Goal: Transaction & Acquisition: Book appointment/travel/reservation

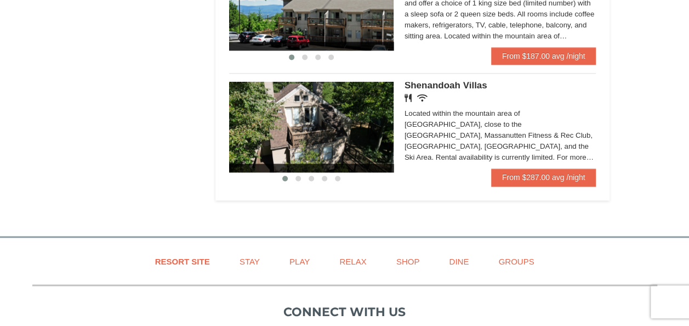
scroll to position [753, 0]
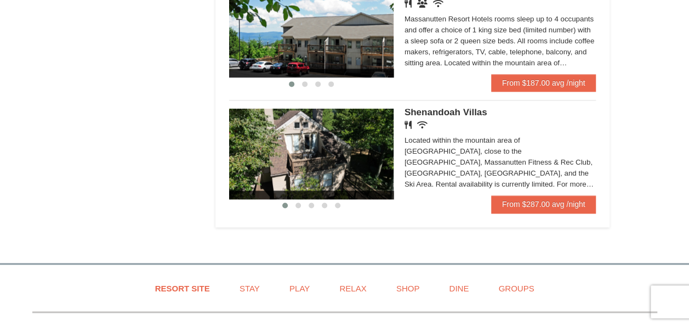
click at [334, 158] on img at bounding box center [311, 154] width 164 height 90
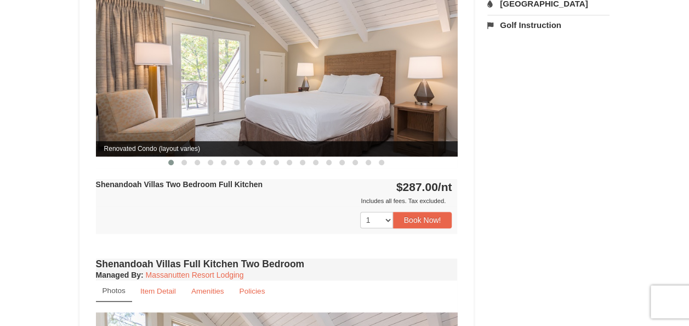
scroll to position [401, 0]
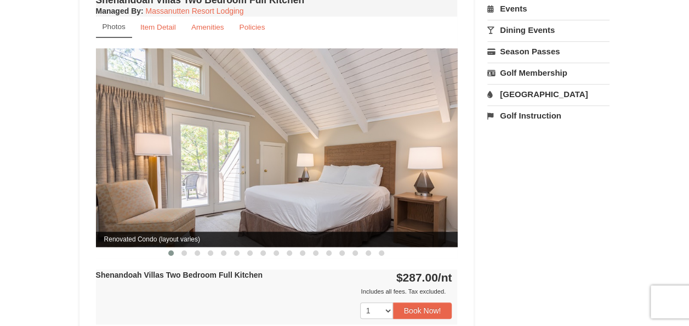
click at [323, 181] on img at bounding box center [277, 147] width 362 height 198
click at [442, 144] on img at bounding box center [277, 147] width 362 height 198
click at [352, 156] on img at bounding box center [277, 147] width 362 height 198
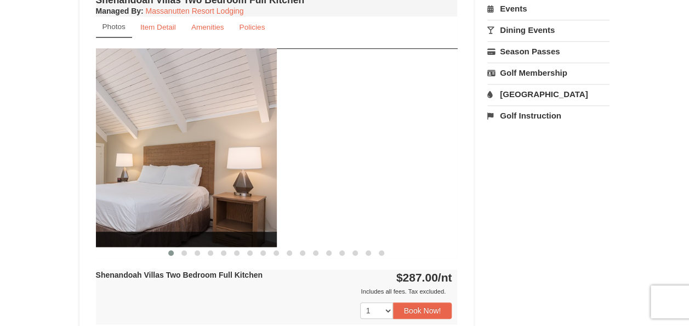
drag, startPoint x: 236, startPoint y: 204, endPoint x: 33, endPoint y: 215, distance: 203.1
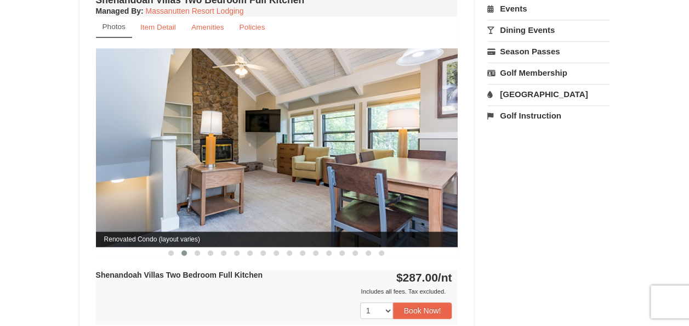
click at [280, 137] on img at bounding box center [277, 147] width 362 height 198
drag, startPoint x: 280, startPoint y: 137, endPoint x: 151, endPoint y: 145, distance: 129.1
click at [151, 145] on img at bounding box center [277, 147] width 362 height 198
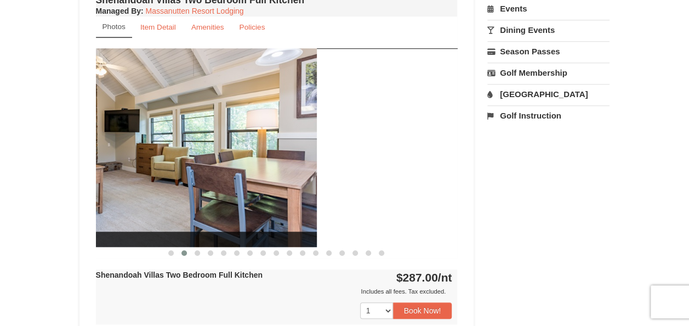
drag, startPoint x: 178, startPoint y: 142, endPoint x: 14, endPoint y: 111, distance: 167.4
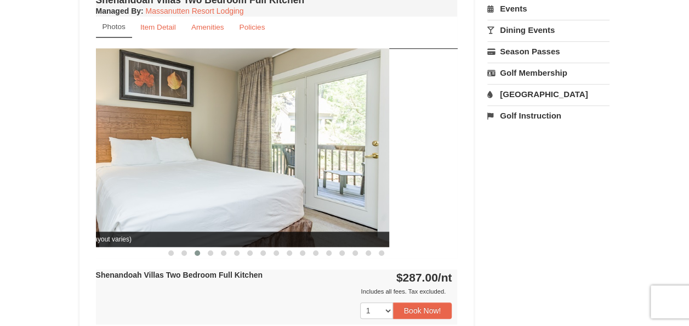
drag, startPoint x: 138, startPoint y: 115, endPoint x: 67, endPoint y: 115, distance: 70.2
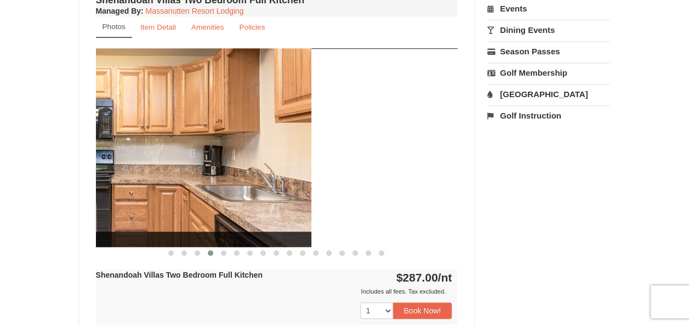
drag, startPoint x: 189, startPoint y: 128, endPoint x: 39, endPoint y: 131, distance: 149.7
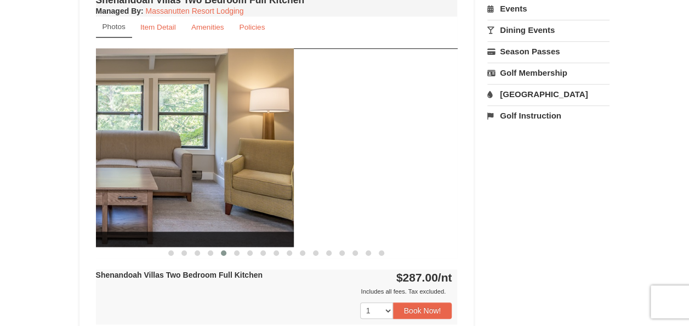
drag, startPoint x: 189, startPoint y: 143, endPoint x: 24, endPoint y: 136, distance: 164.6
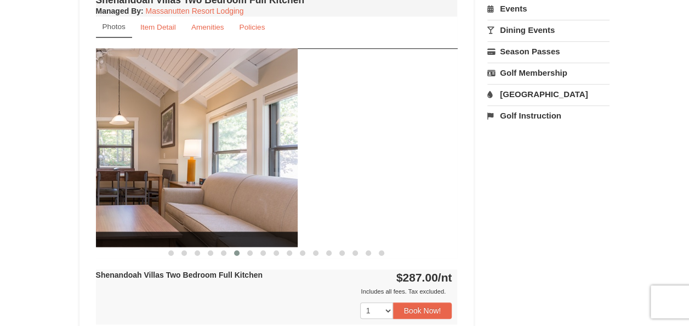
drag, startPoint x: 179, startPoint y: 137, endPoint x: 19, endPoint y: 112, distance: 161.9
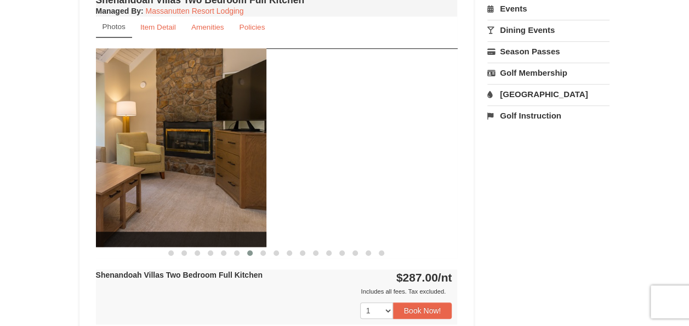
drag, startPoint x: 232, startPoint y: 125, endPoint x: 41, endPoint y: 118, distance: 191.4
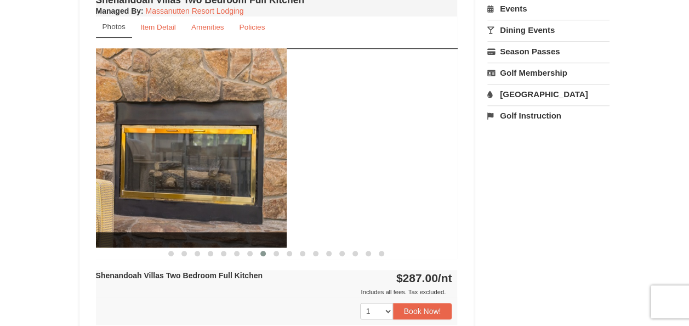
drag, startPoint x: 205, startPoint y: 129, endPoint x: 34, endPoint y: 113, distance: 171.7
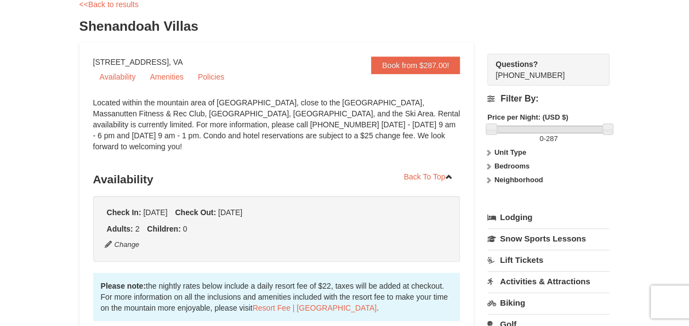
scroll to position [0, 0]
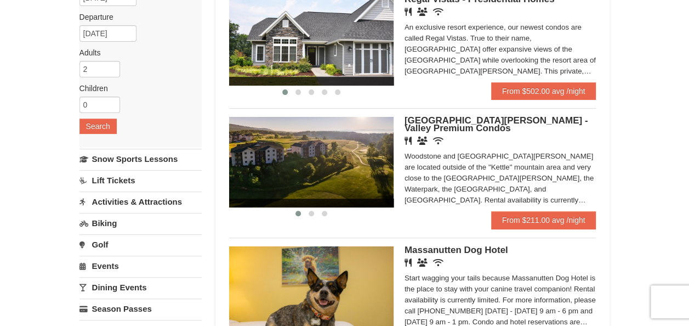
scroll to position [161, 0]
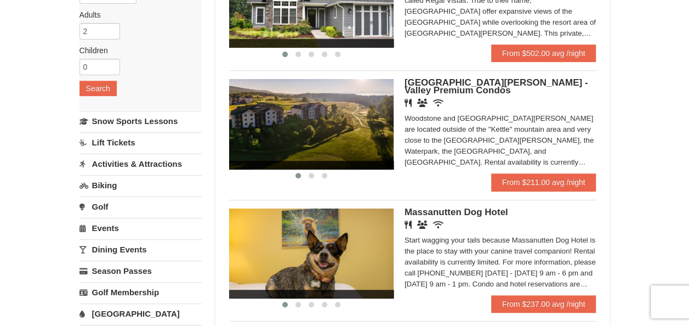
click at [308, 128] on img at bounding box center [311, 124] width 164 height 90
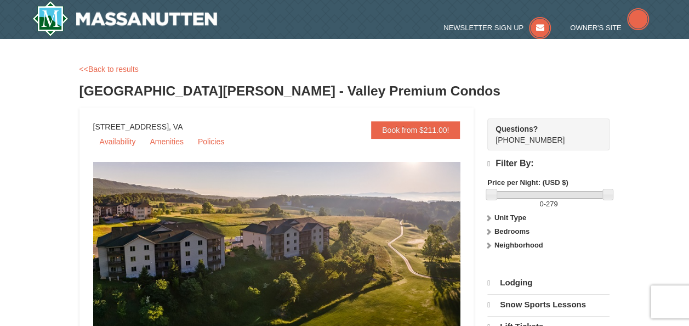
select select "10"
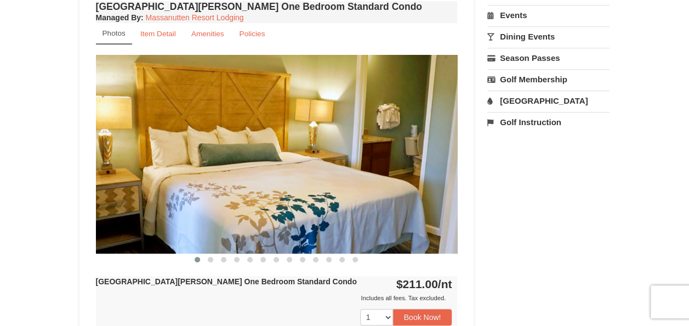
scroll to position [377, 0]
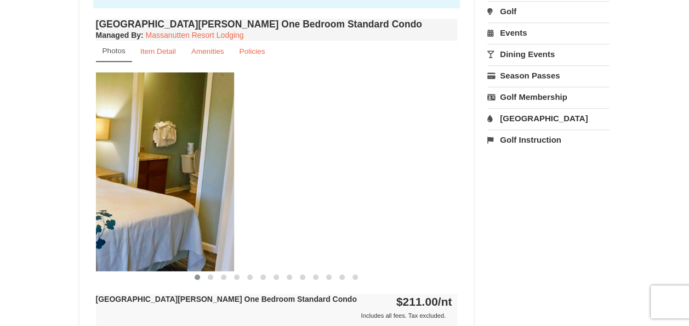
drag, startPoint x: 280, startPoint y: 186, endPoint x: 39, endPoint y: 215, distance: 241.8
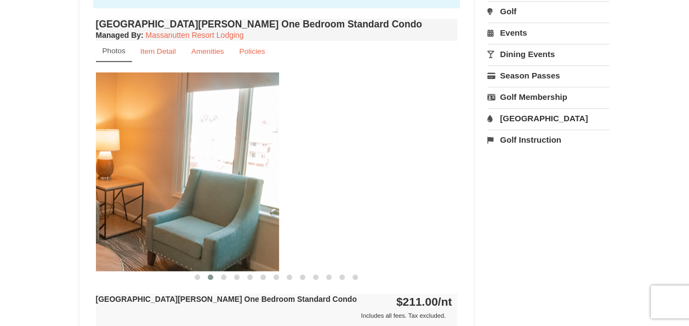
drag, startPoint x: 207, startPoint y: 186, endPoint x: 29, endPoint y: 194, distance: 178.9
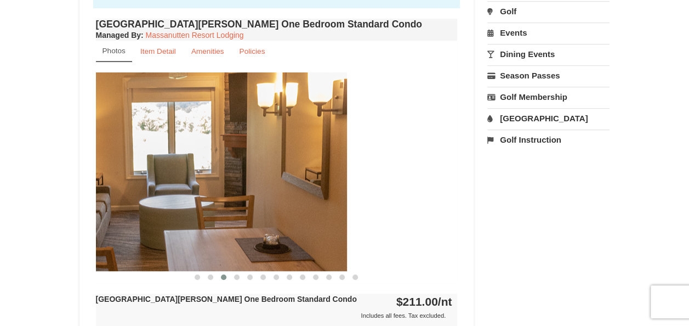
drag, startPoint x: 197, startPoint y: 177, endPoint x: 87, endPoint y: 187, distance: 111.2
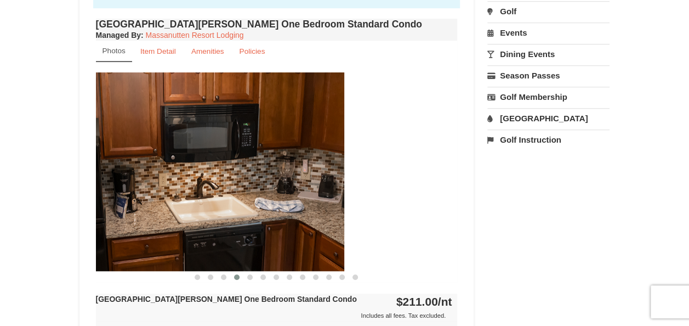
drag, startPoint x: 184, startPoint y: 177, endPoint x: 70, endPoint y: 181, distance: 113.6
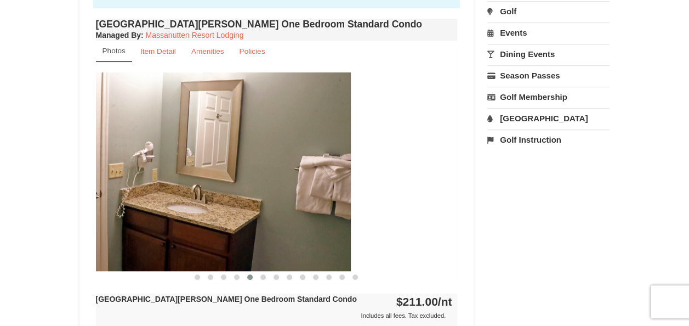
drag, startPoint x: 172, startPoint y: 166, endPoint x: 62, endPoint y: 166, distance: 109.1
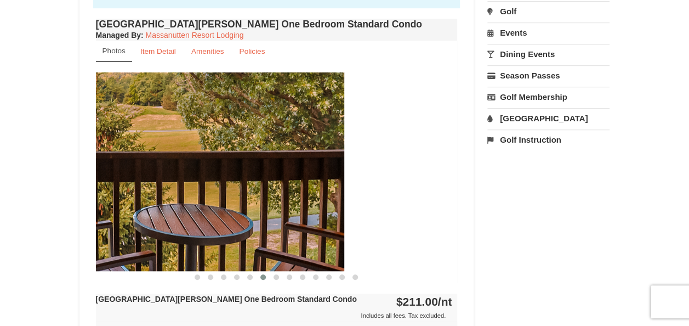
drag, startPoint x: 187, startPoint y: 158, endPoint x: 73, endPoint y: 162, distance: 113.5
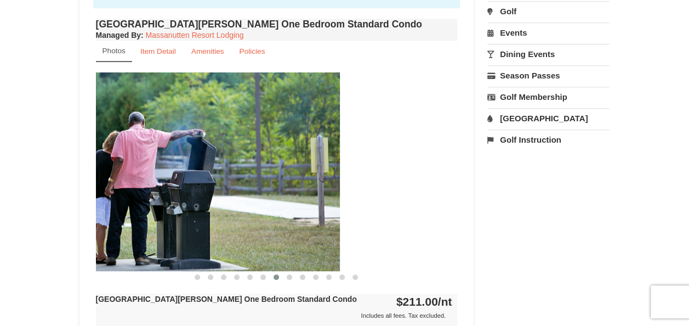
drag, startPoint x: 162, startPoint y: 157, endPoint x: 44, endPoint y: 136, distance: 119.6
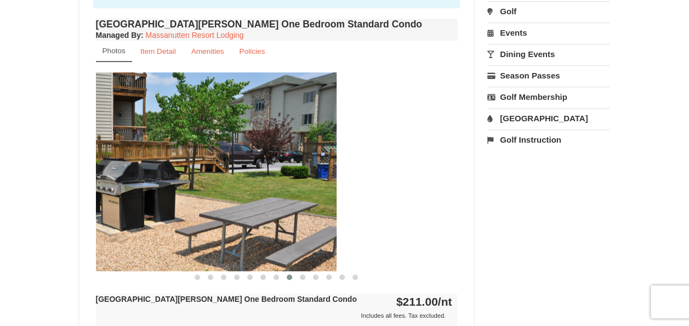
drag, startPoint x: 161, startPoint y: 138, endPoint x: 31, endPoint y: 133, distance: 130.5
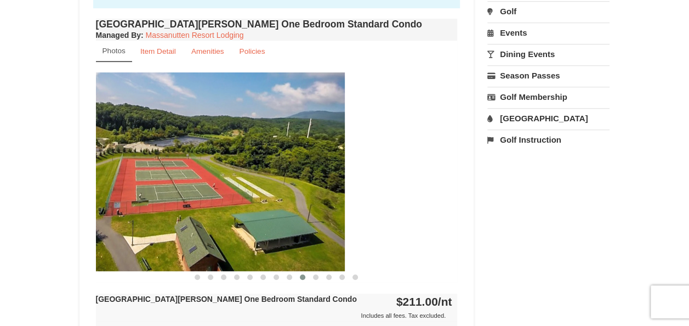
drag, startPoint x: 163, startPoint y: 146, endPoint x: 50, endPoint y: 128, distance: 114.4
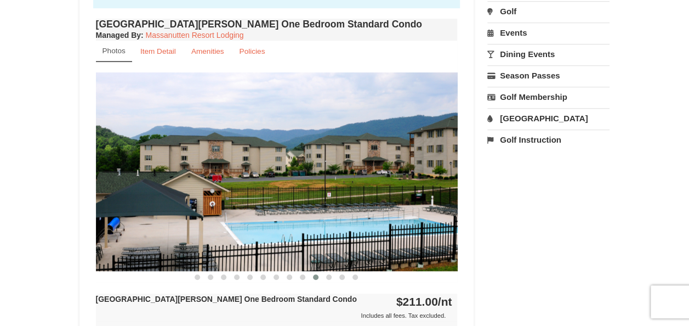
drag, startPoint x: 167, startPoint y: 156, endPoint x: 53, endPoint y: 139, distance: 114.8
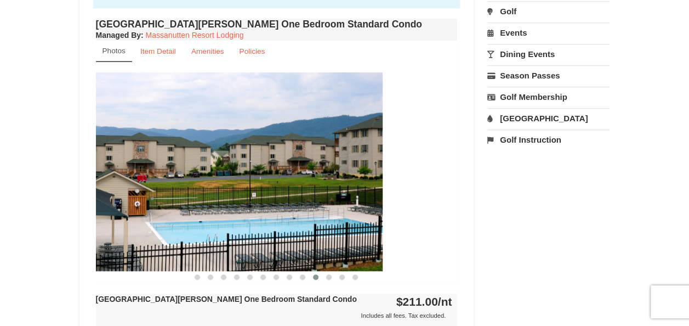
drag, startPoint x: 149, startPoint y: 149, endPoint x: 73, endPoint y: 150, distance: 75.1
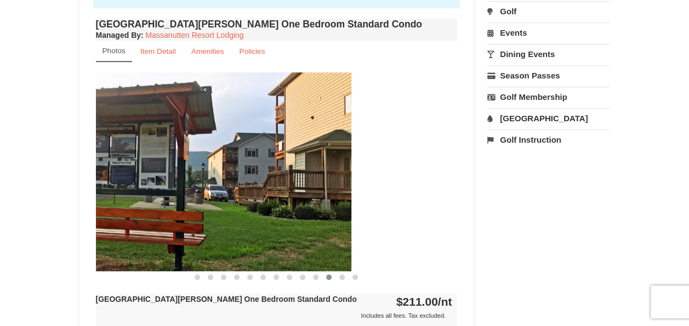
drag, startPoint x: 180, startPoint y: 169, endPoint x: 73, endPoint y: 155, distance: 107.3
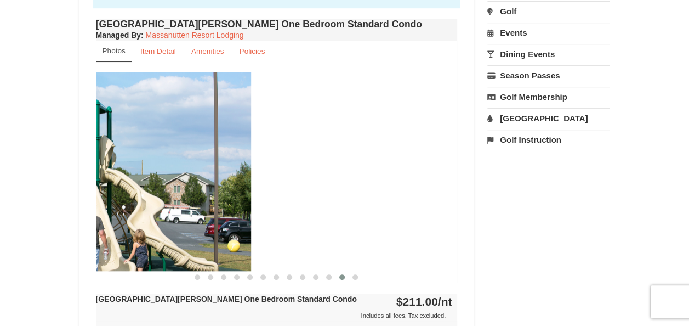
drag, startPoint x: 212, startPoint y: 190, endPoint x: 5, endPoint y: 207, distance: 207.3
